Goal: Transaction & Acquisition: Purchase product/service

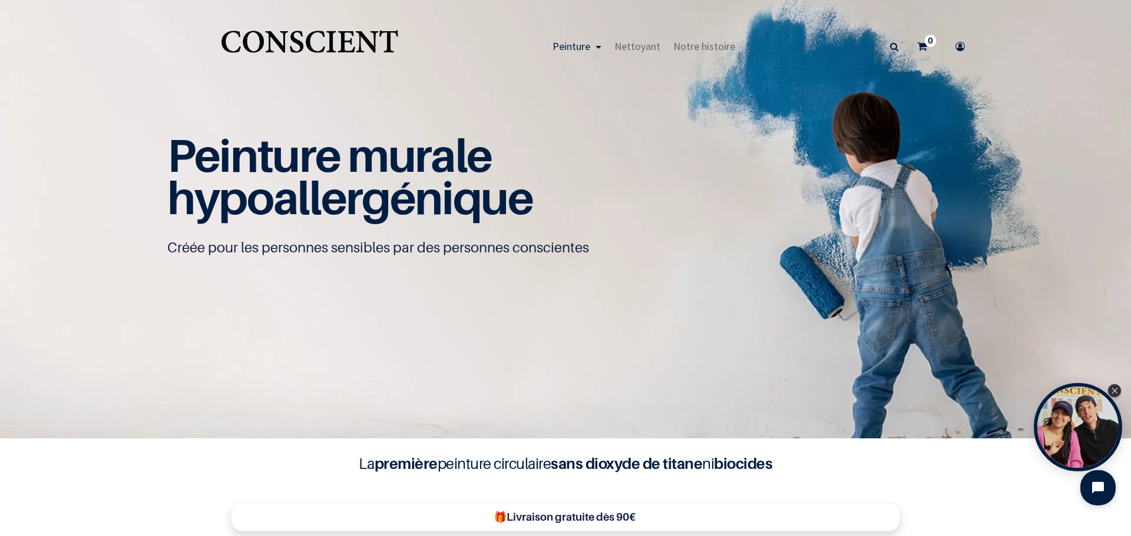
scroll to position [1, 0]
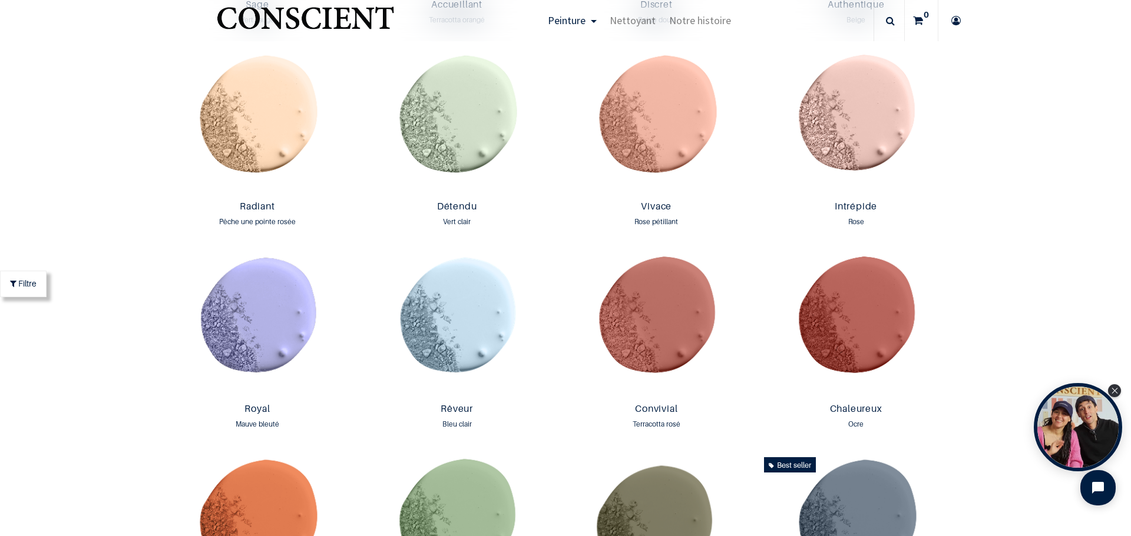
scroll to position [1273, 0]
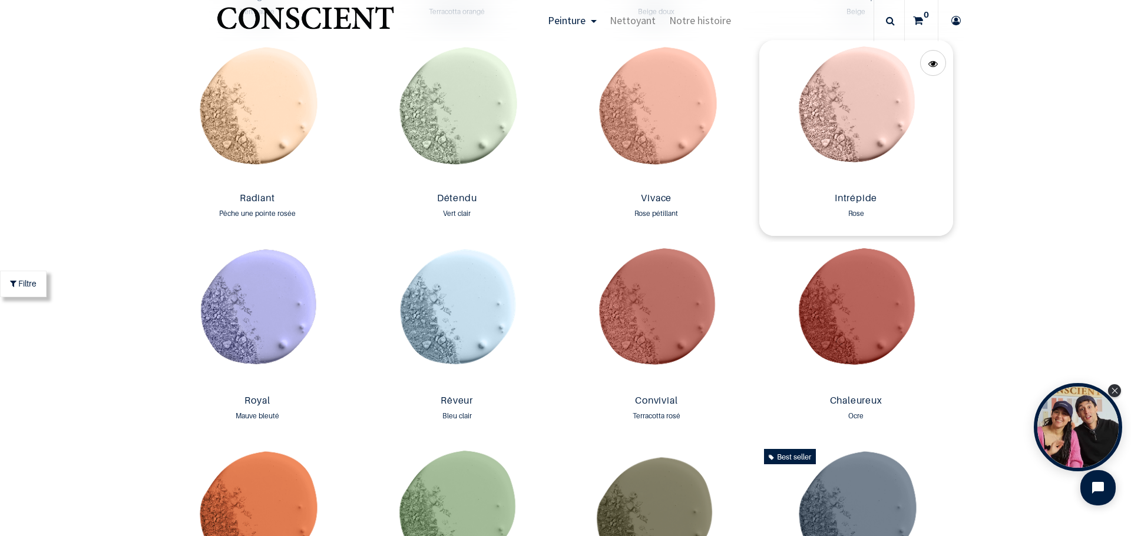
click at [873, 120] on img at bounding box center [856, 114] width 194 height 148
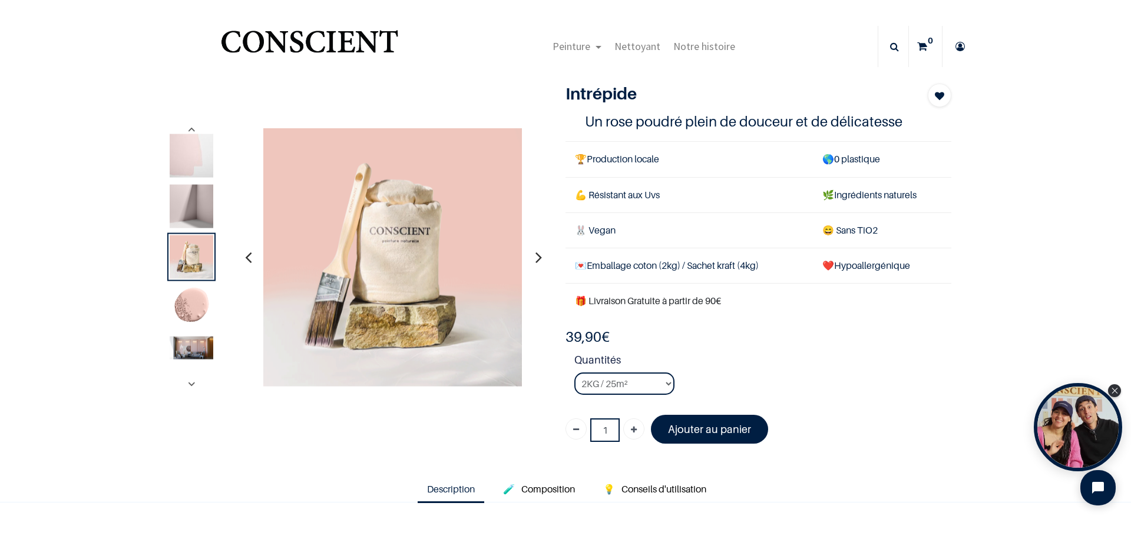
click at [194, 211] on img at bounding box center [192, 206] width 44 height 44
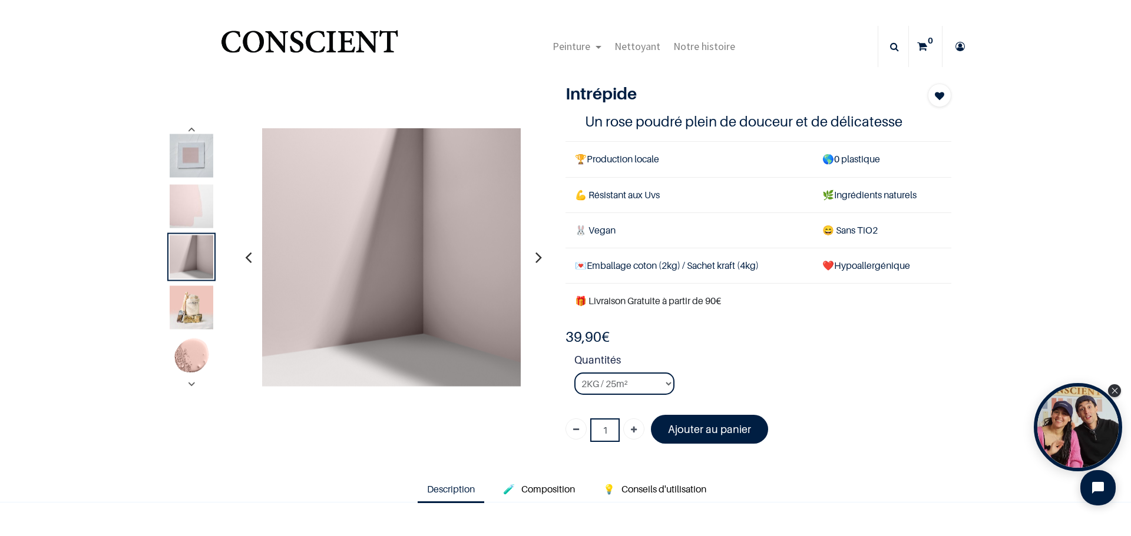
click at [194, 147] on img at bounding box center [192, 156] width 44 height 44
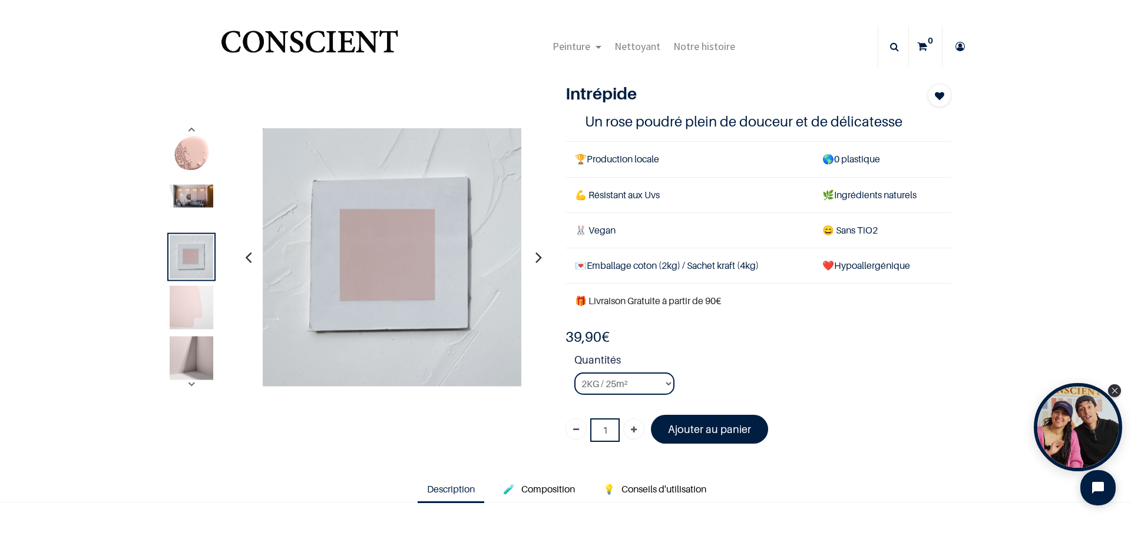
click at [195, 194] on img at bounding box center [192, 195] width 44 height 23
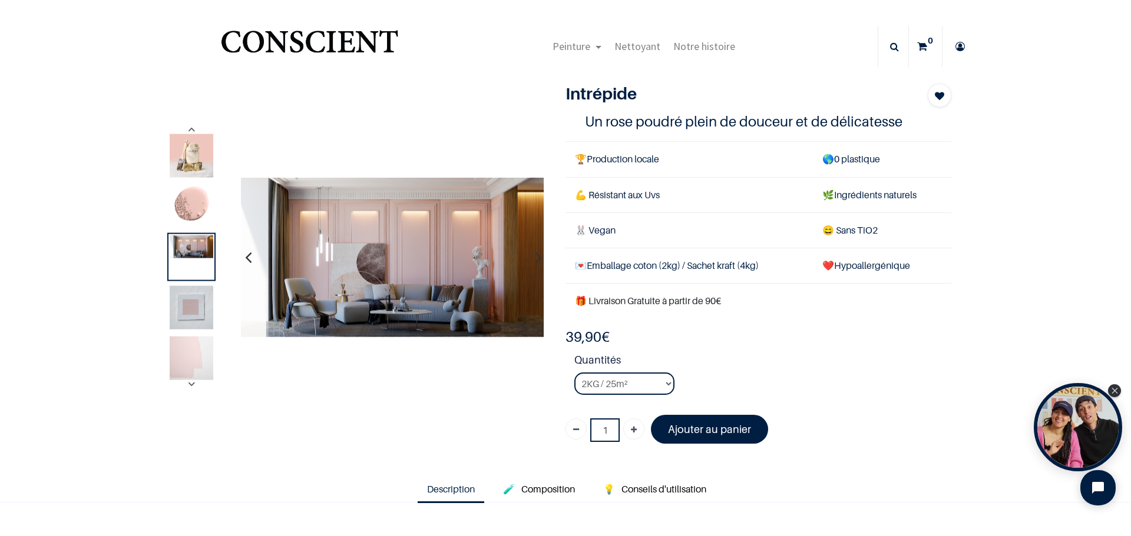
click at [178, 356] on img at bounding box center [192, 358] width 44 height 44
